Goal: Task Accomplishment & Management: Manage account settings

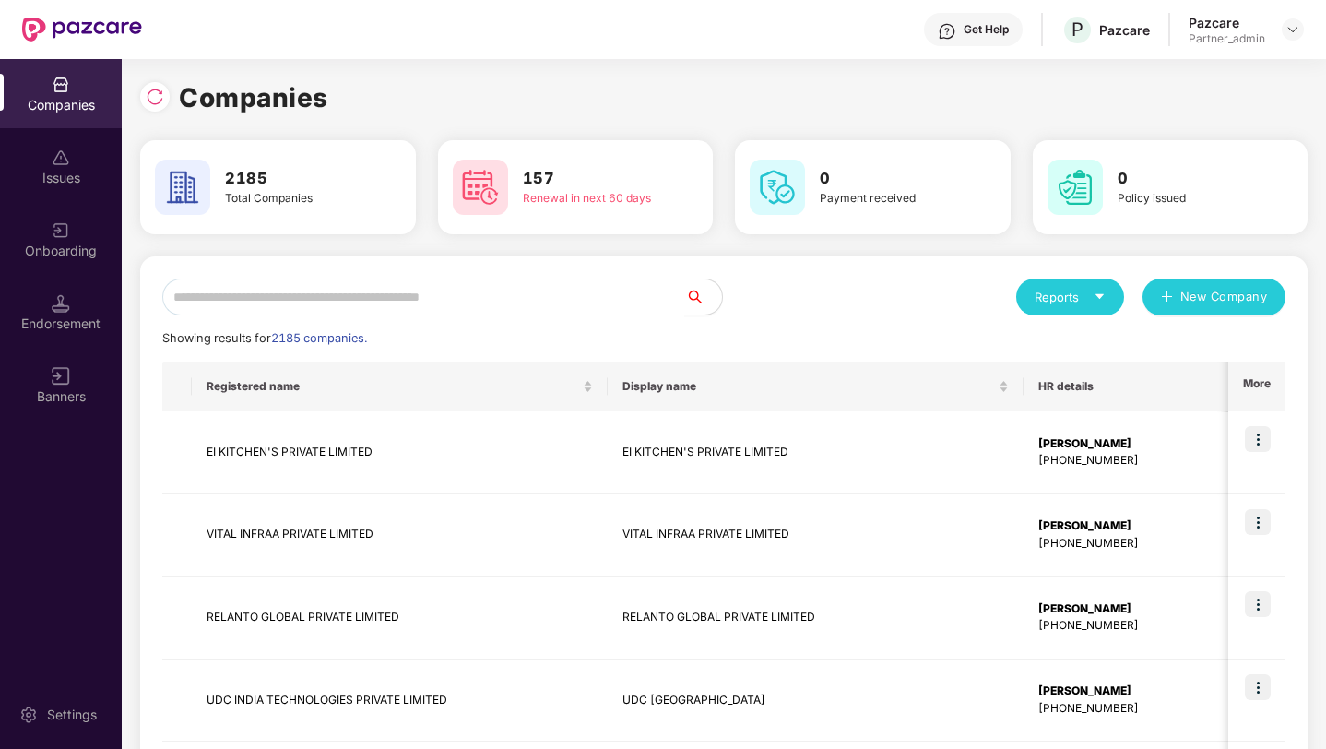
click at [264, 300] on input "text" at bounding box center [423, 296] width 523 height 37
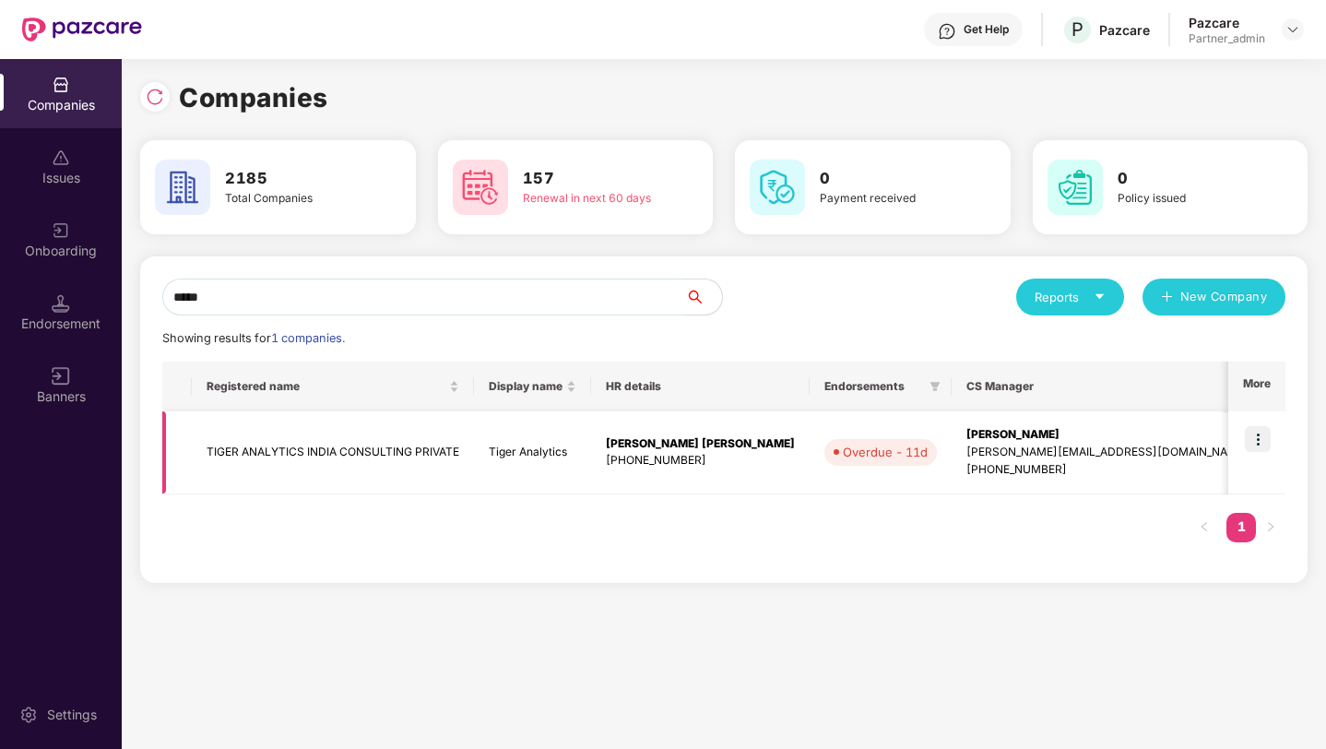
type input "*****"
click at [1255, 443] on img at bounding box center [1258, 439] width 26 height 26
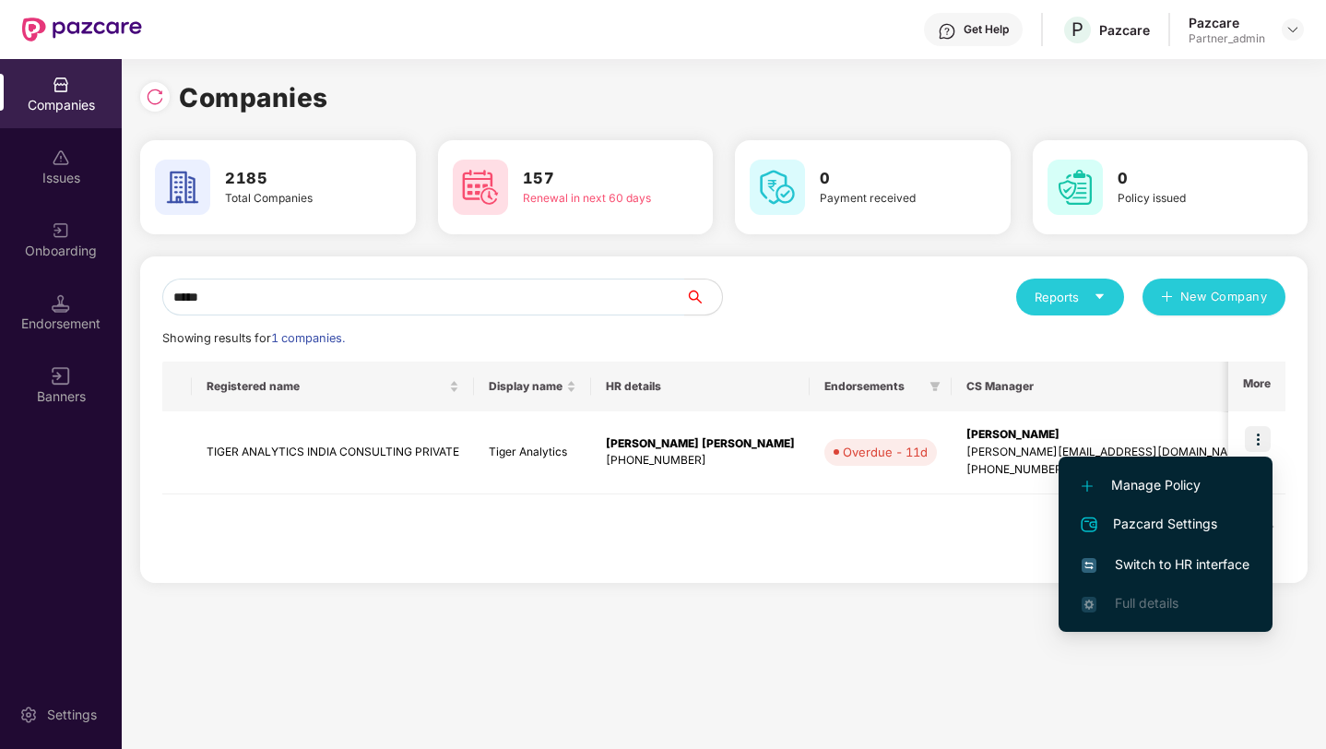
click at [1153, 562] on span "Switch to HR interface" at bounding box center [1165, 564] width 168 height 20
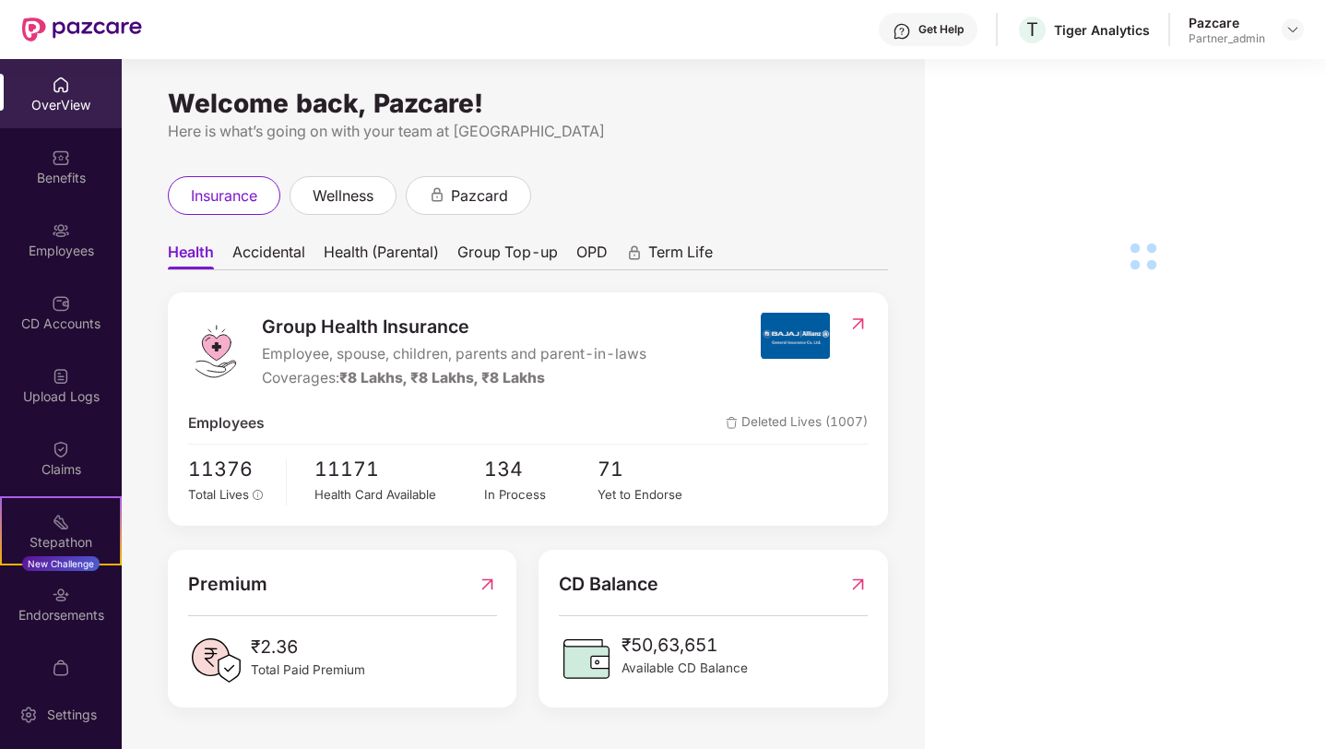
click at [64, 247] on div "Employees" at bounding box center [61, 251] width 122 height 18
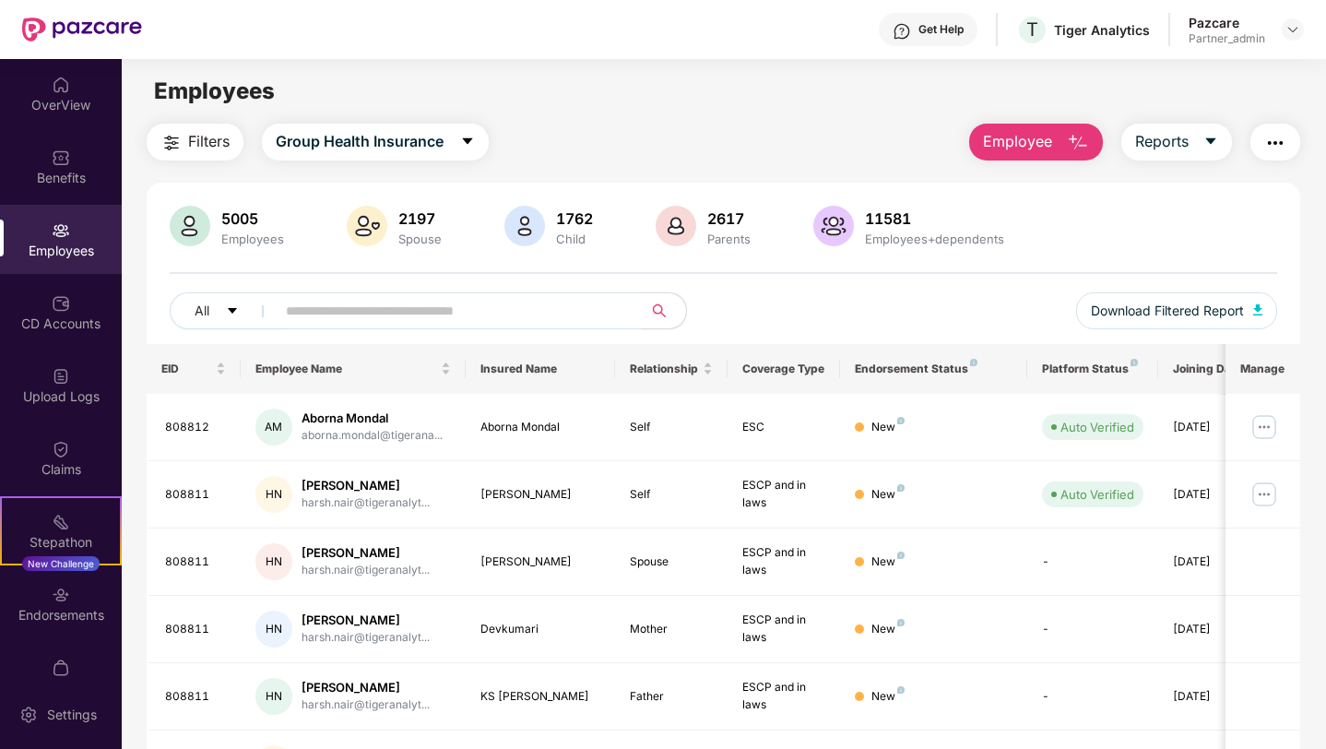
click at [275, 314] on span at bounding box center [453, 310] width 378 height 37
paste input "******"
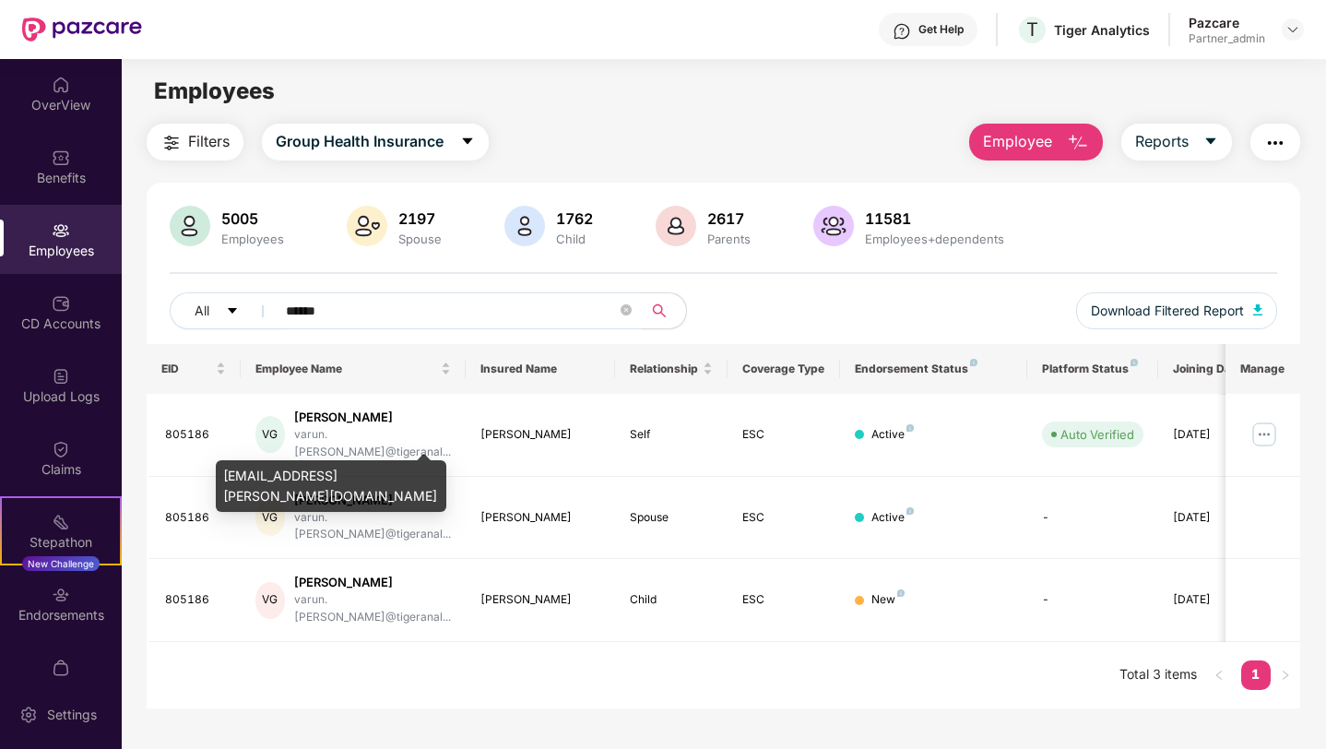
type input "******"
click at [383, 476] on div "[EMAIL_ADDRESS][PERSON_NAME][DOMAIN_NAME]" at bounding box center [331, 486] width 230 height 52
copy div "[EMAIL_ADDRESS][PERSON_NAME][DOMAIN_NAME]"
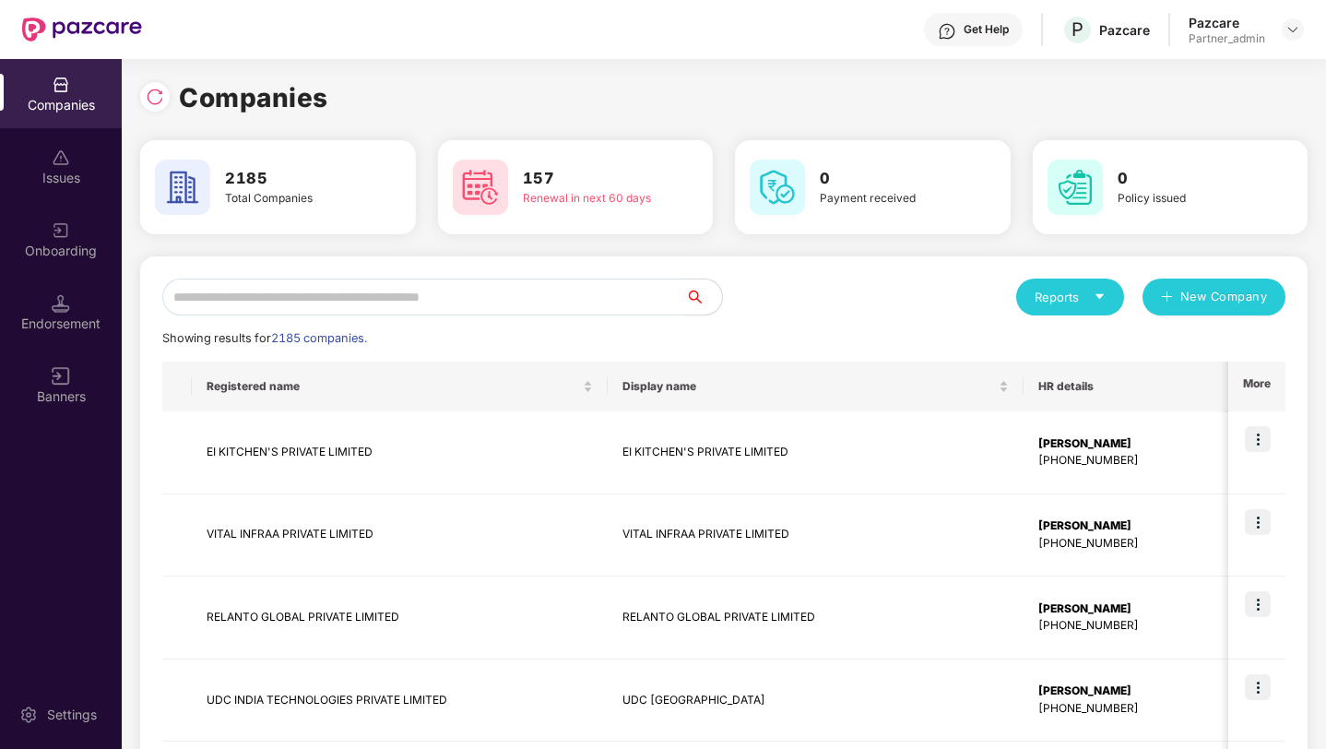
click at [410, 304] on input "text" at bounding box center [423, 296] width 523 height 37
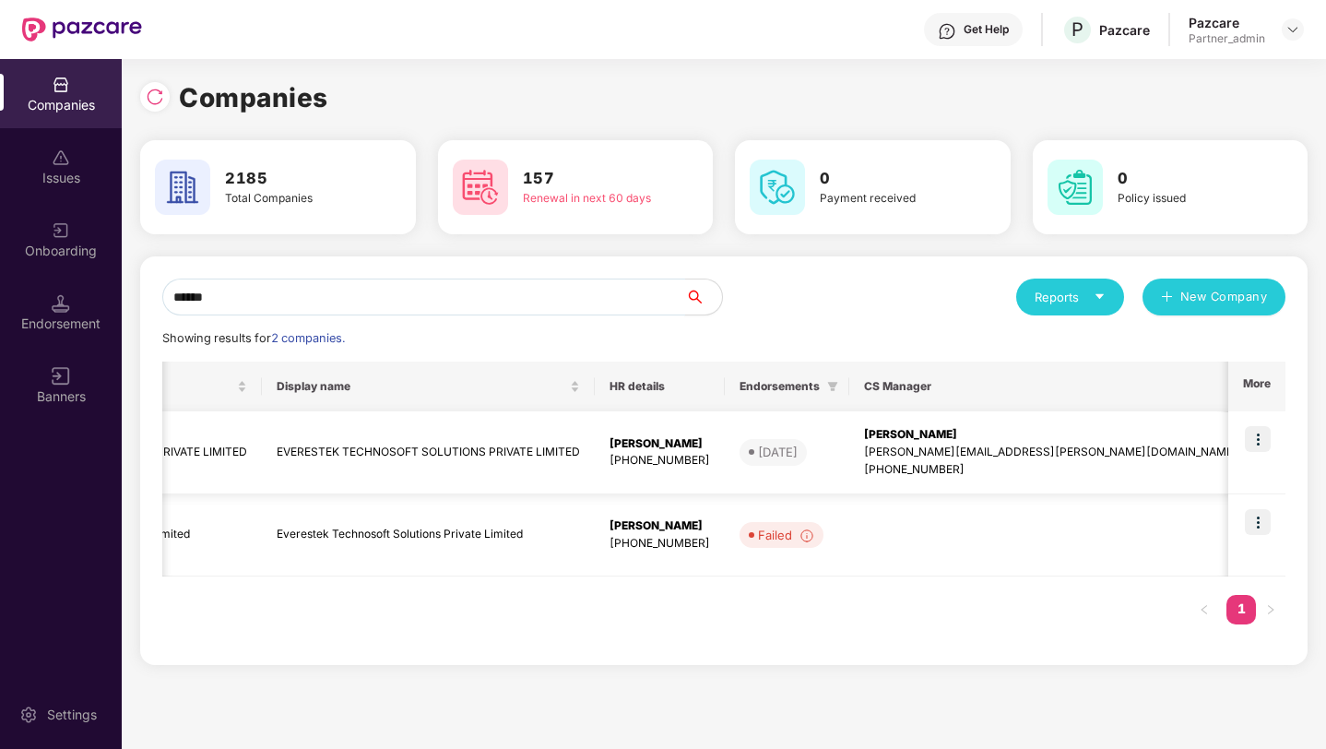
scroll to position [0, 329]
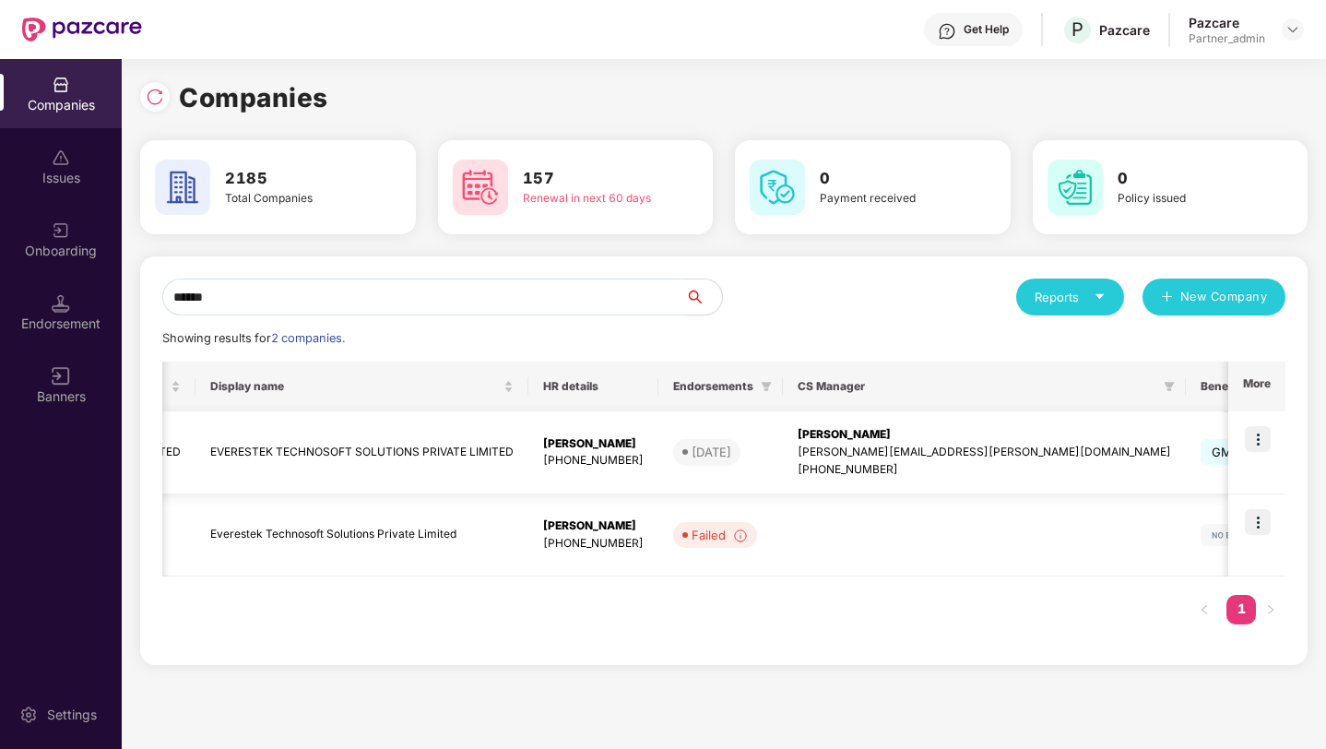
type input "******"
click at [1256, 438] on img at bounding box center [1258, 439] width 26 height 26
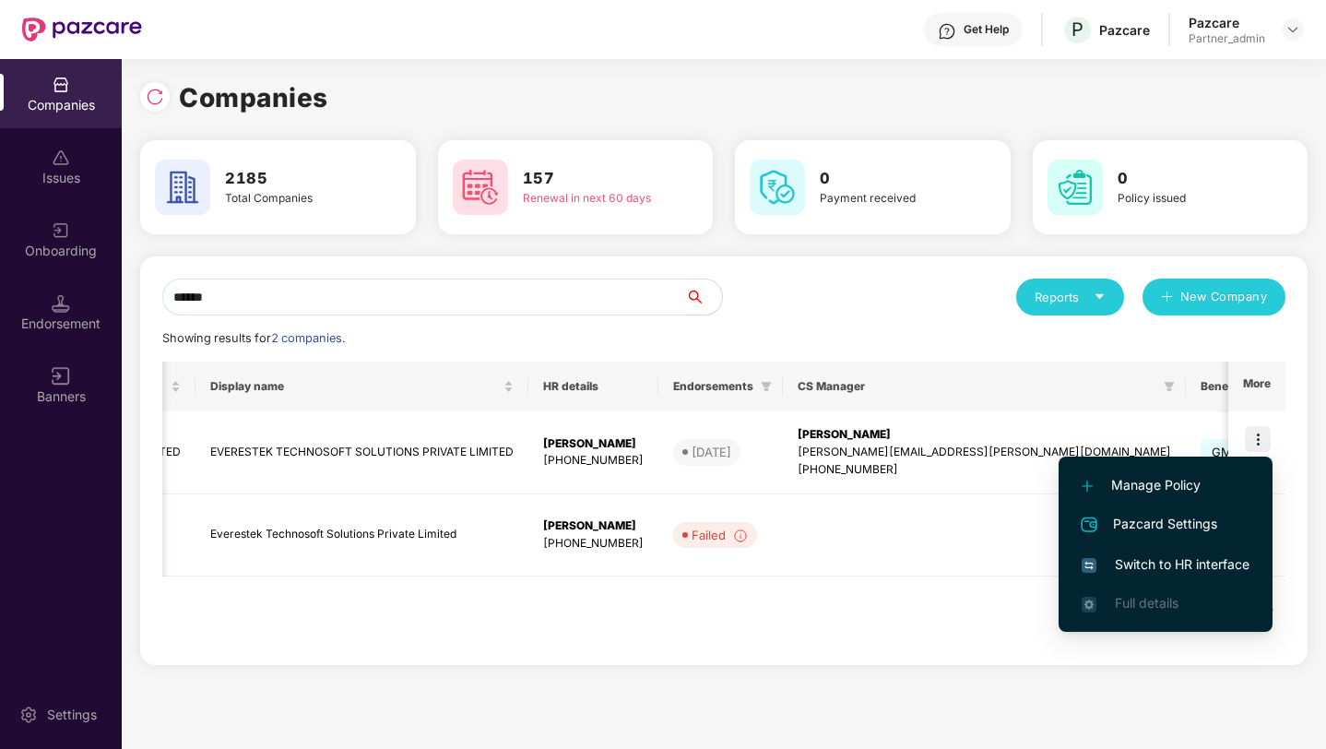
click at [1209, 560] on span "Switch to HR interface" at bounding box center [1165, 564] width 168 height 20
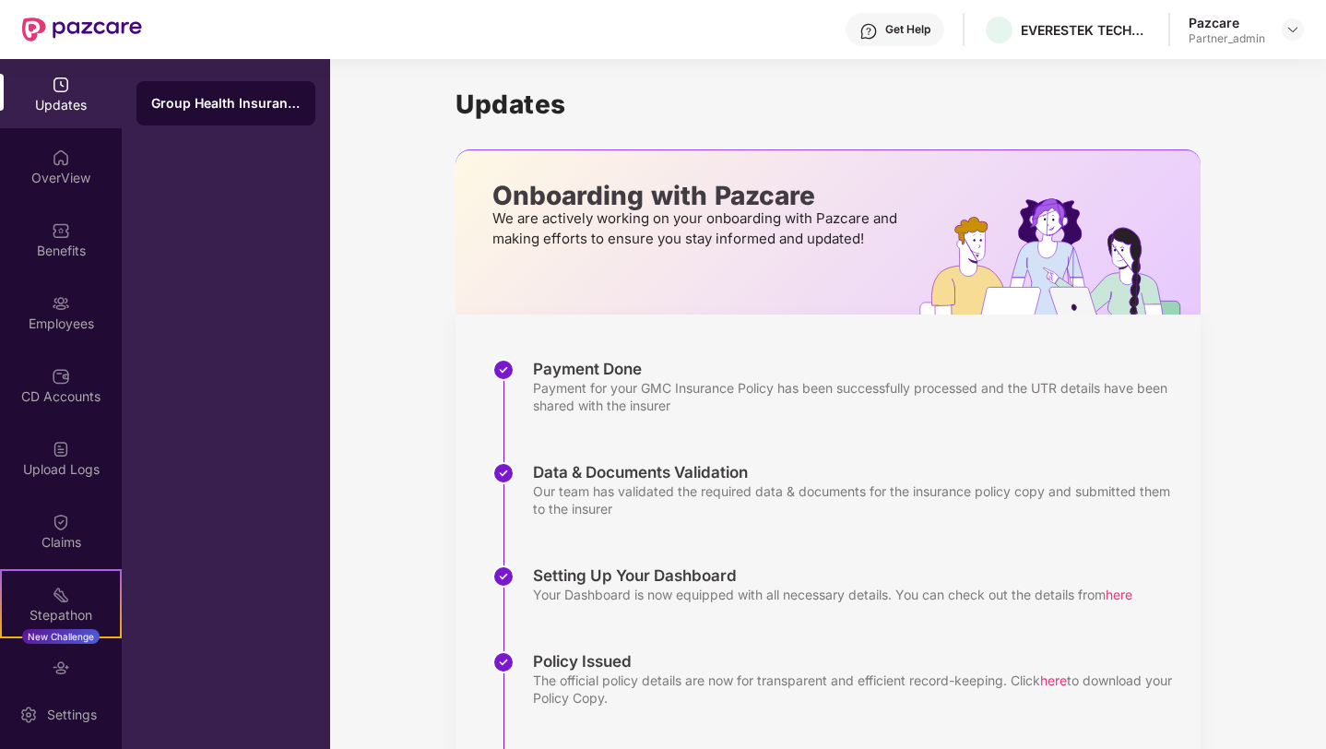
scroll to position [128, 0]
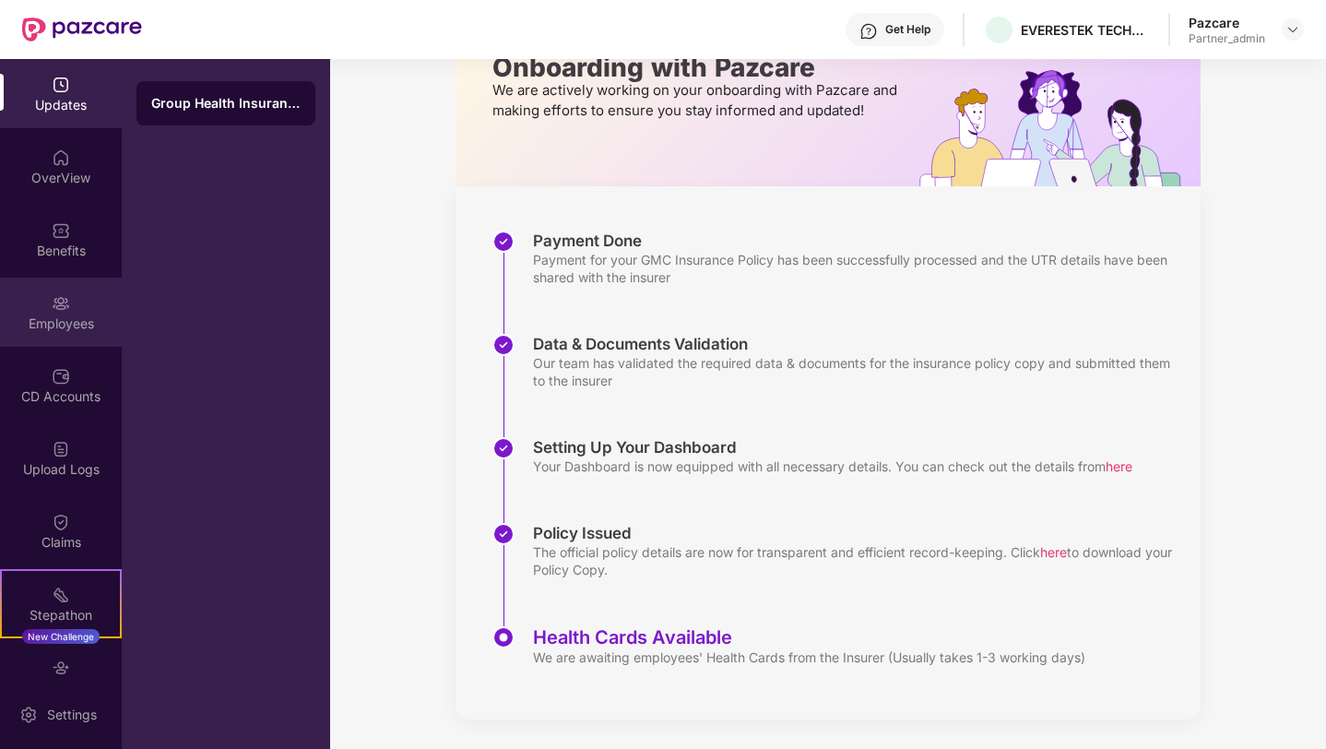
click at [82, 318] on div "Employees" at bounding box center [61, 323] width 122 height 18
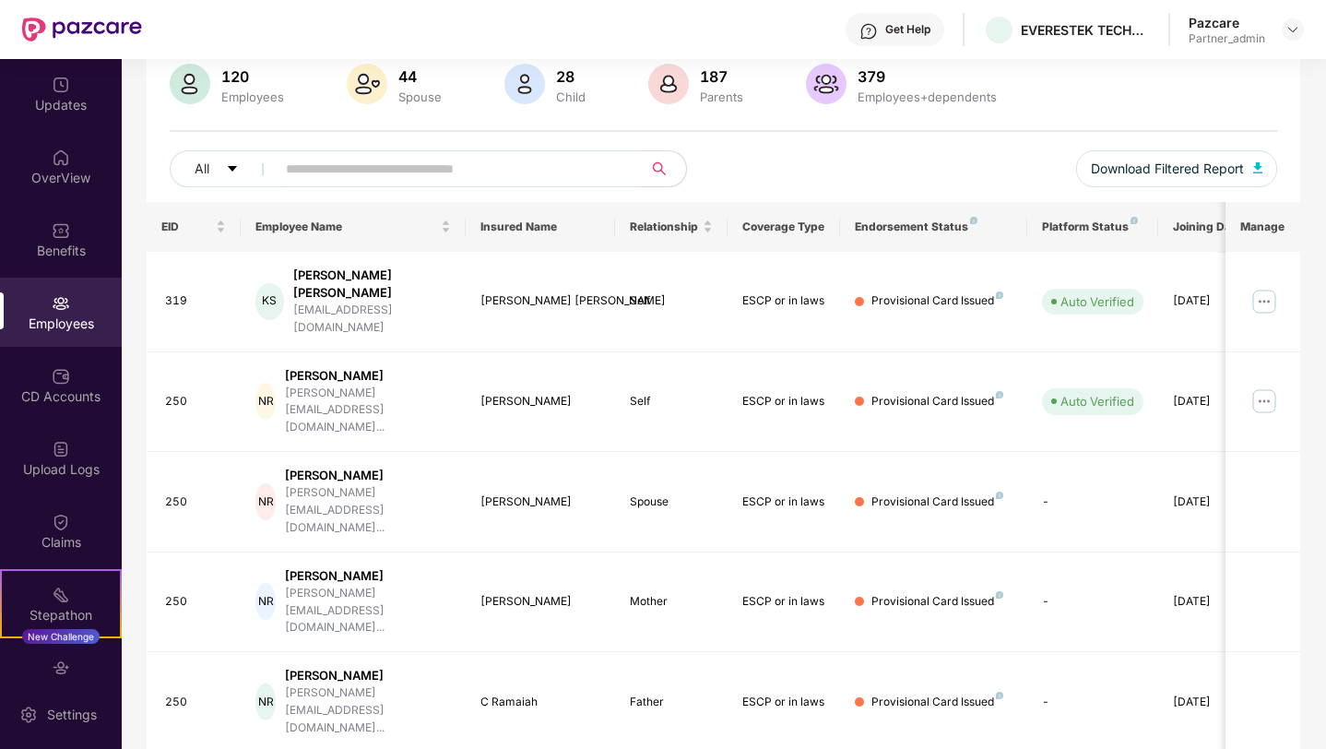
scroll to position [0, 0]
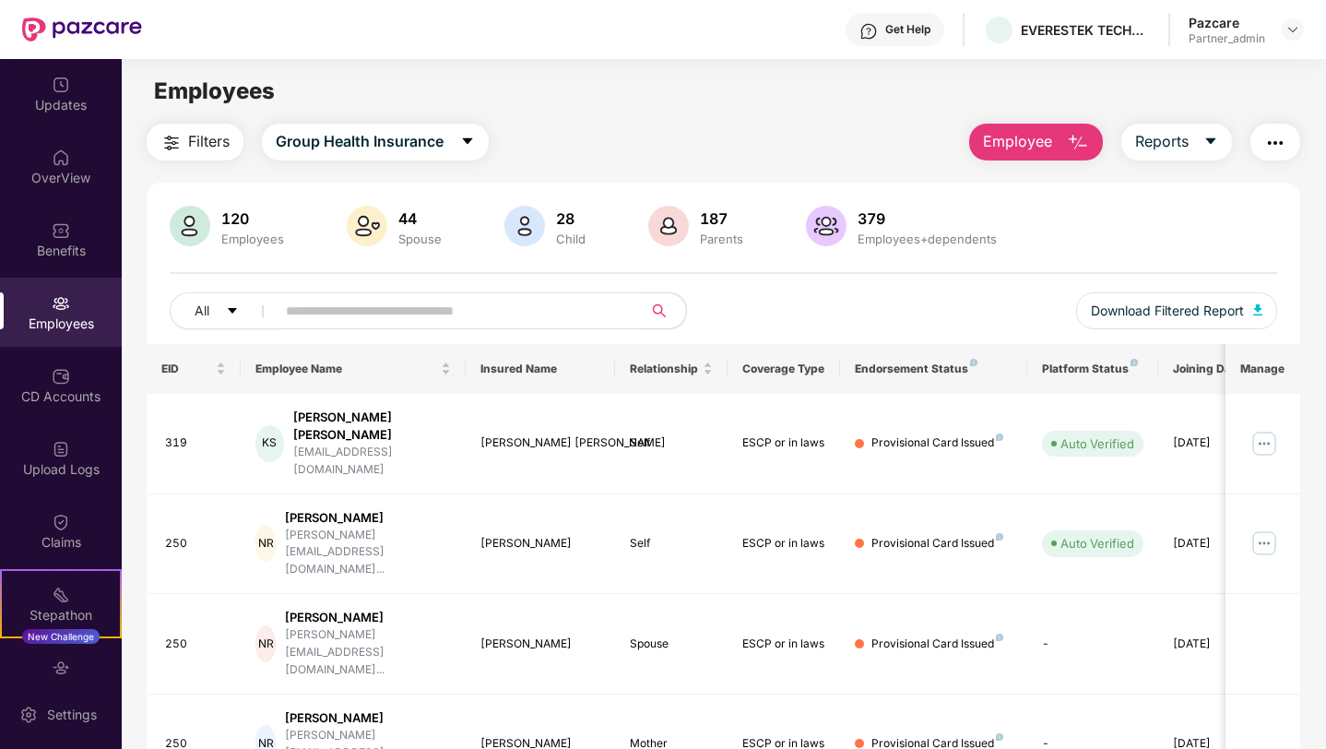
click at [1276, 133] on img "button" at bounding box center [1275, 143] width 22 height 22
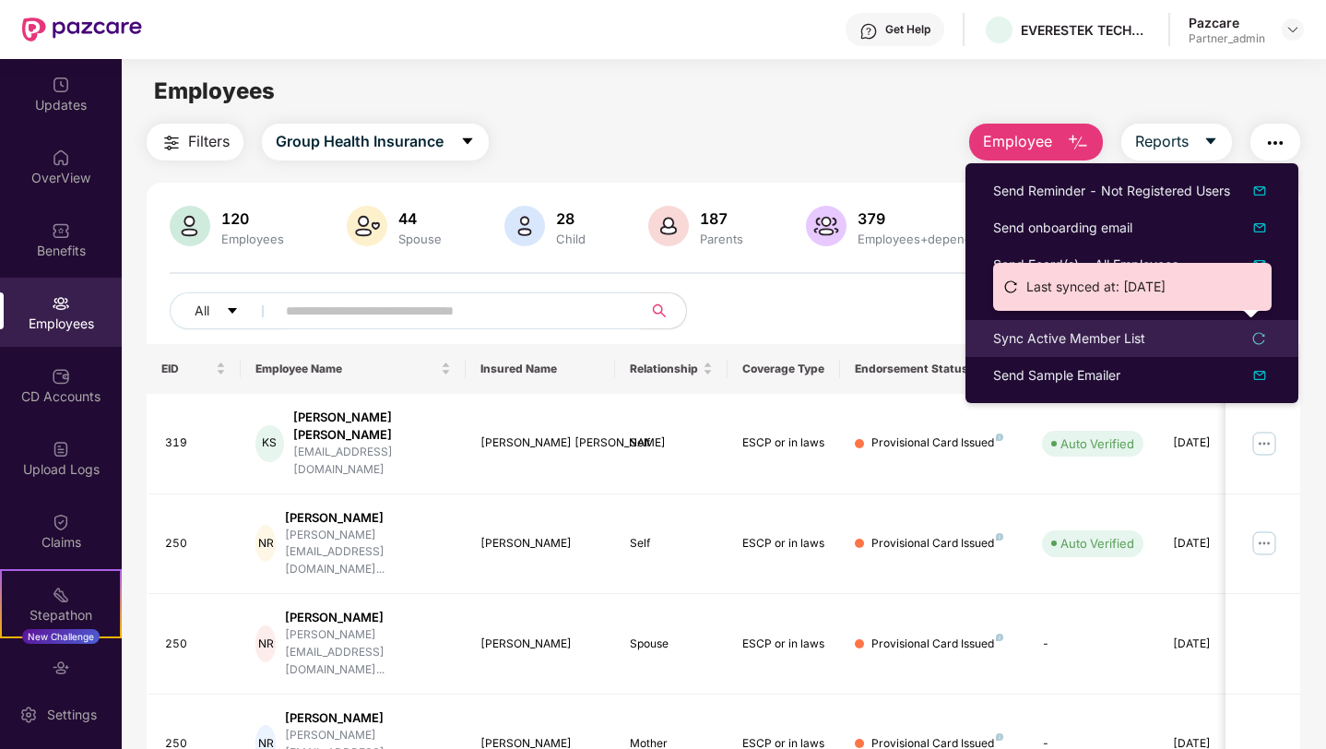
click at [1091, 328] on div "Sync Active Member List" at bounding box center [1069, 338] width 152 height 20
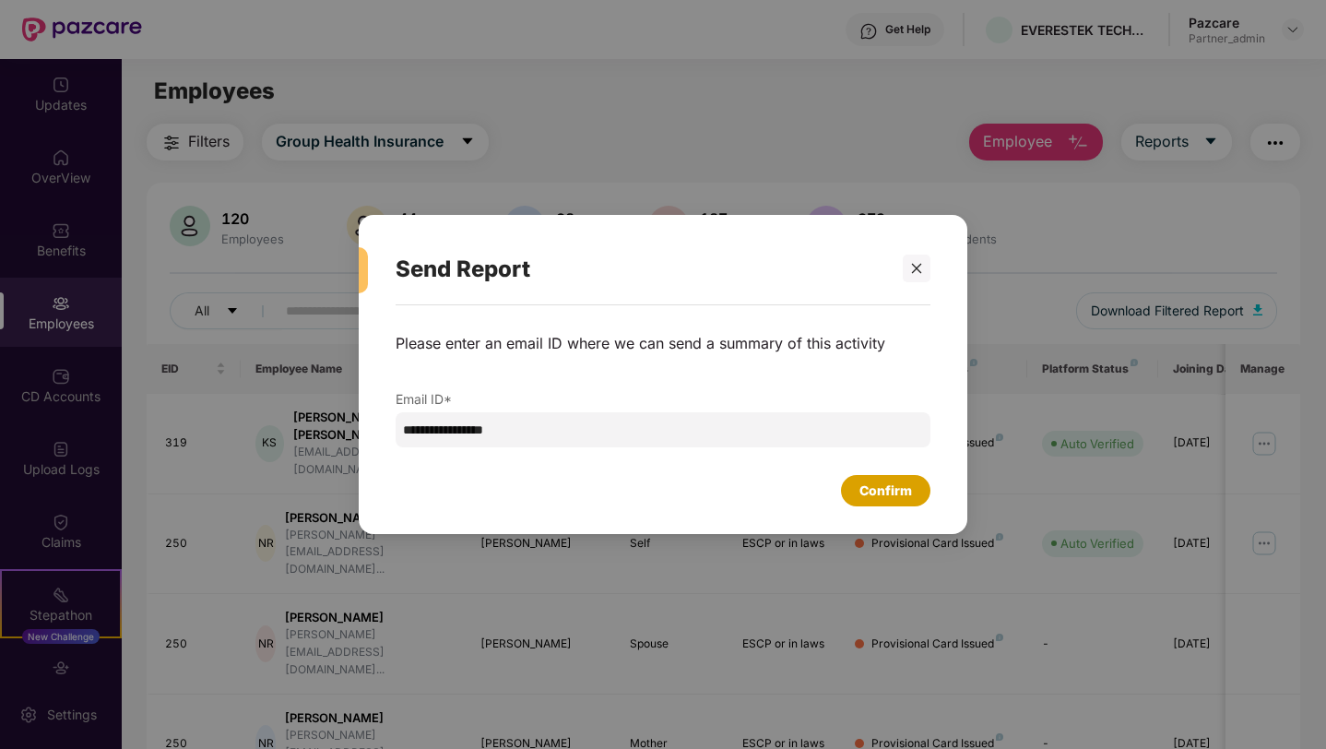
click at [888, 490] on div "Confirm" at bounding box center [885, 490] width 53 height 20
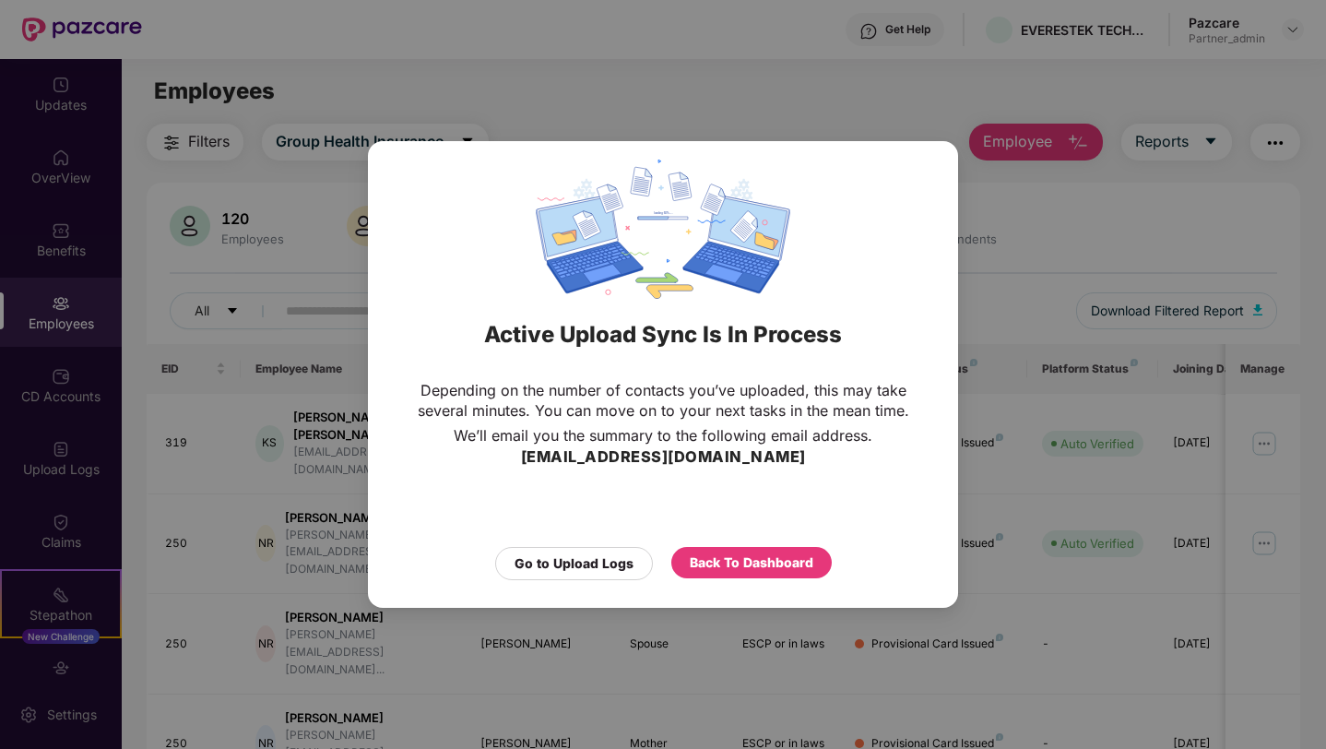
click at [715, 61] on div "Active Upload Sync Is In Process Depending on the number of contacts you’ve upl…" at bounding box center [663, 374] width 1326 height 749
click at [746, 566] on div "Back To Dashboard" at bounding box center [752, 562] width 124 height 20
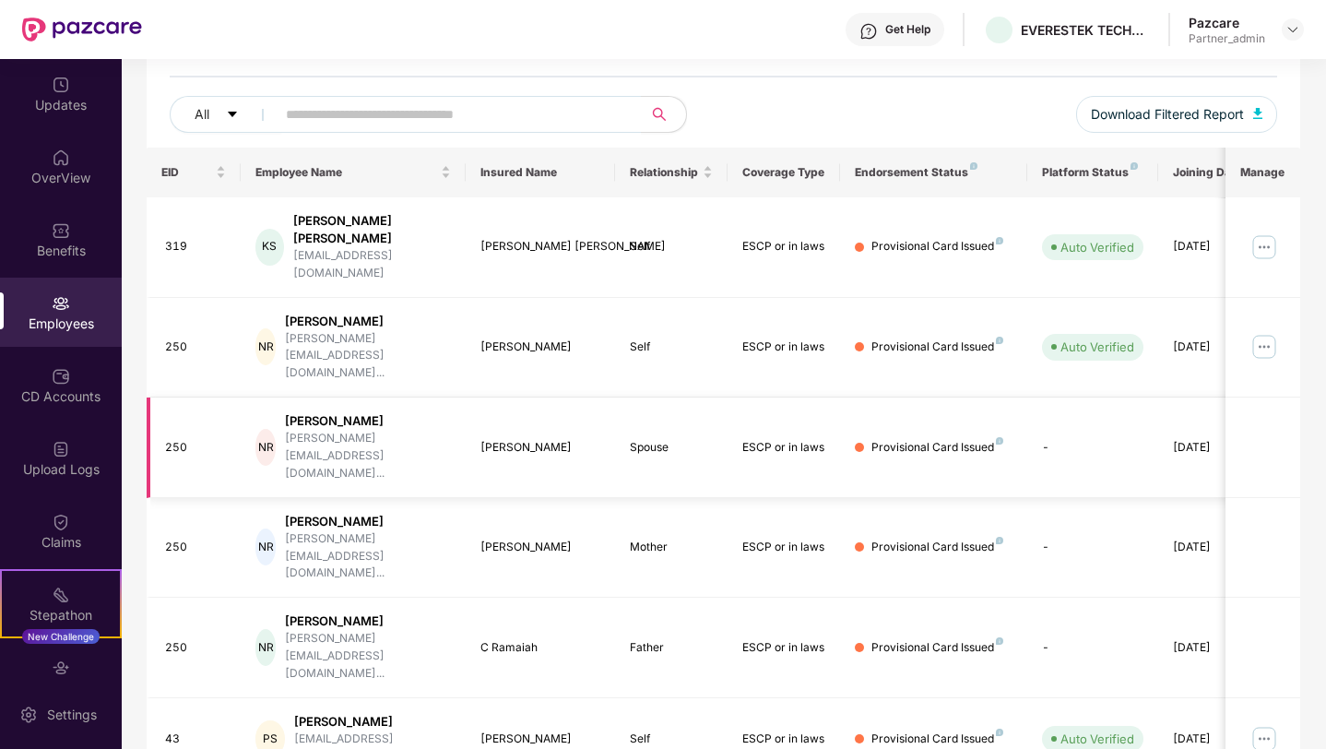
scroll to position [384, 0]
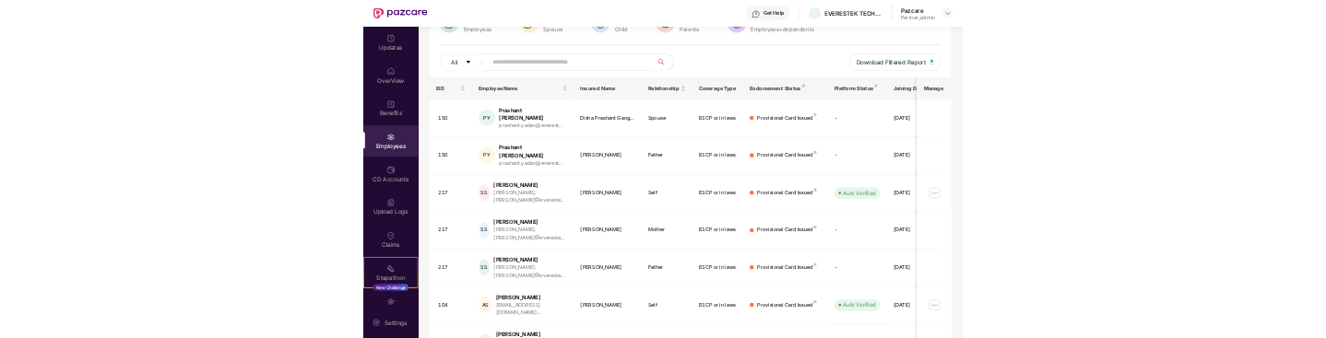
scroll to position [0, 0]
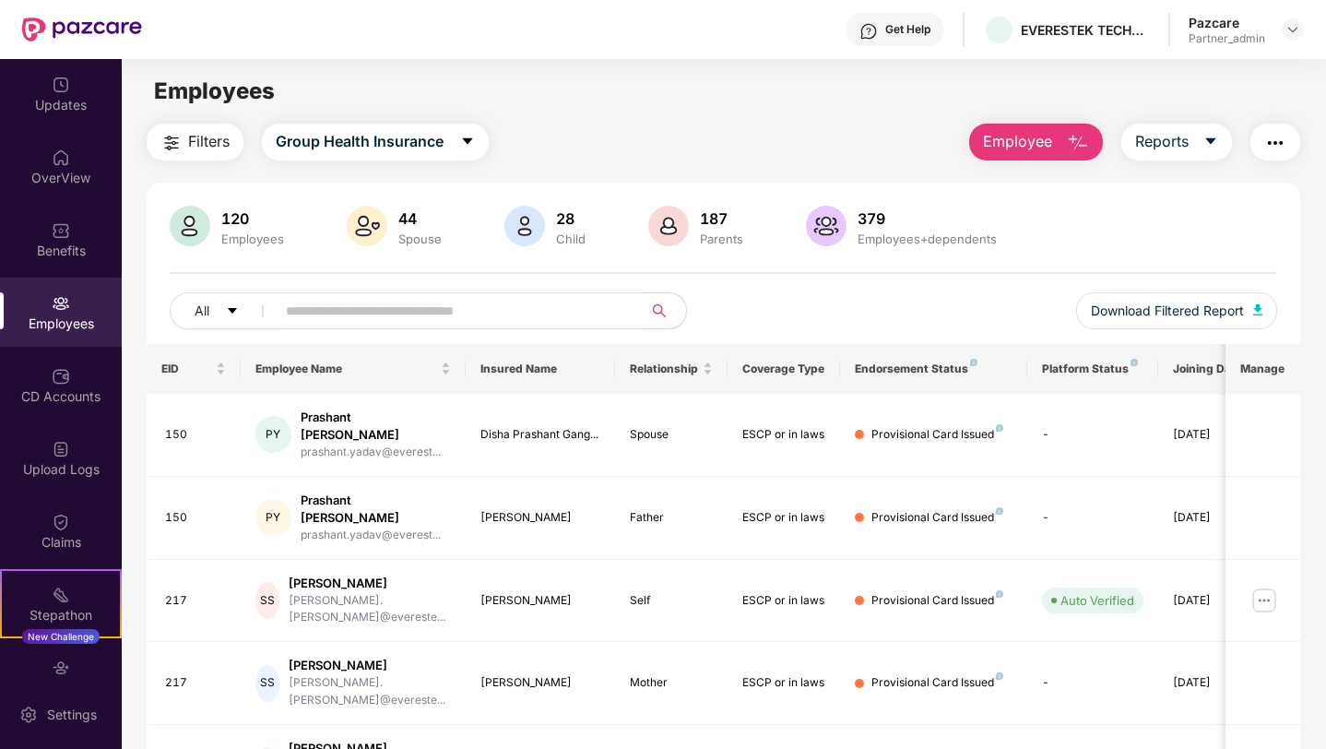
click at [432, 310] on input "text" at bounding box center [451, 311] width 331 height 28
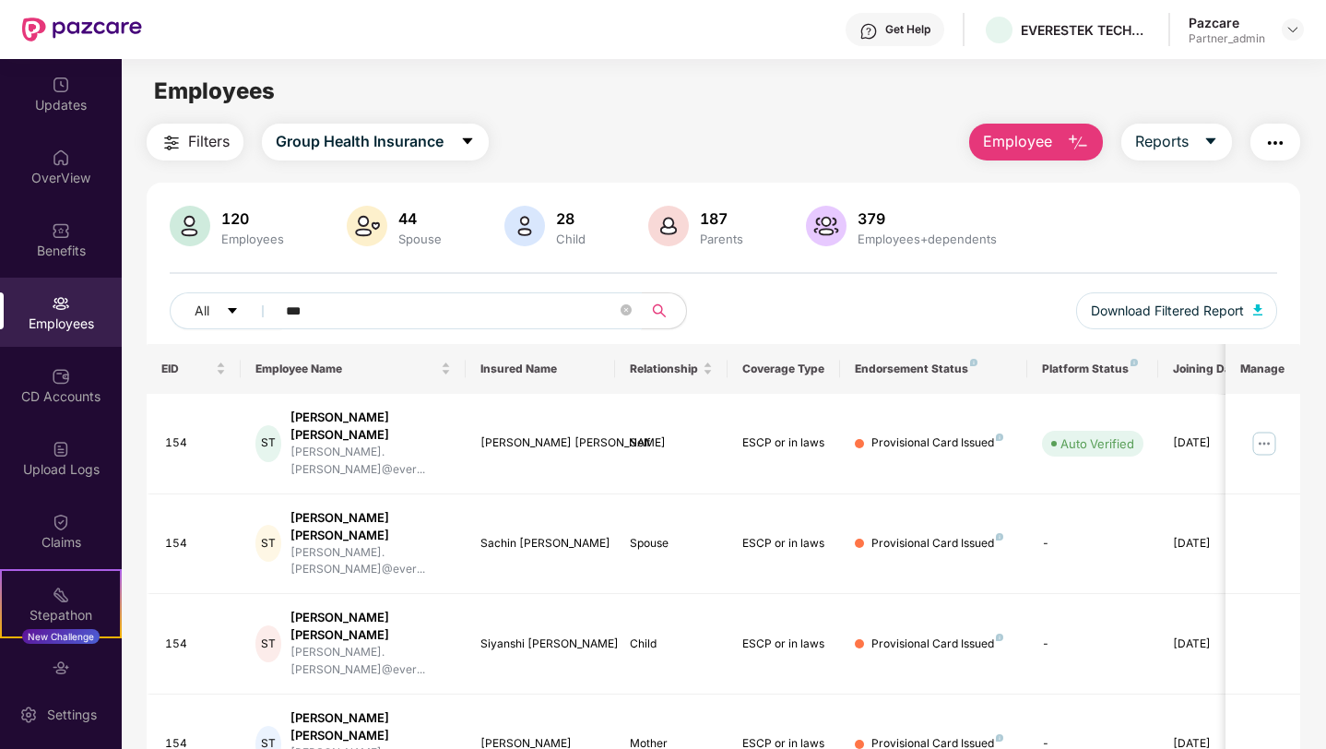
type input "***"
click at [66, 235] on img at bounding box center [61, 230] width 18 height 18
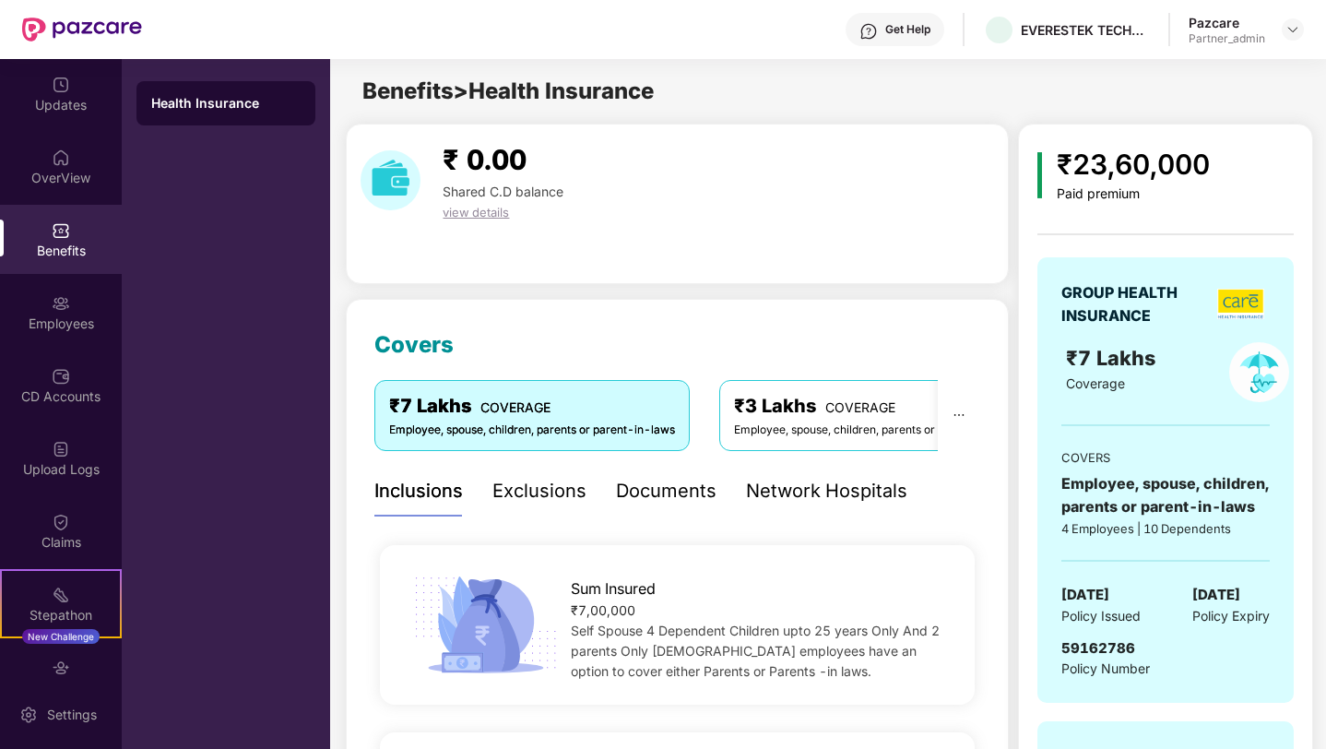
click at [1107, 651] on span "59162786" at bounding box center [1098, 648] width 74 height 18
copy span "59162786"
